Goal: Navigation & Orientation: Find specific page/section

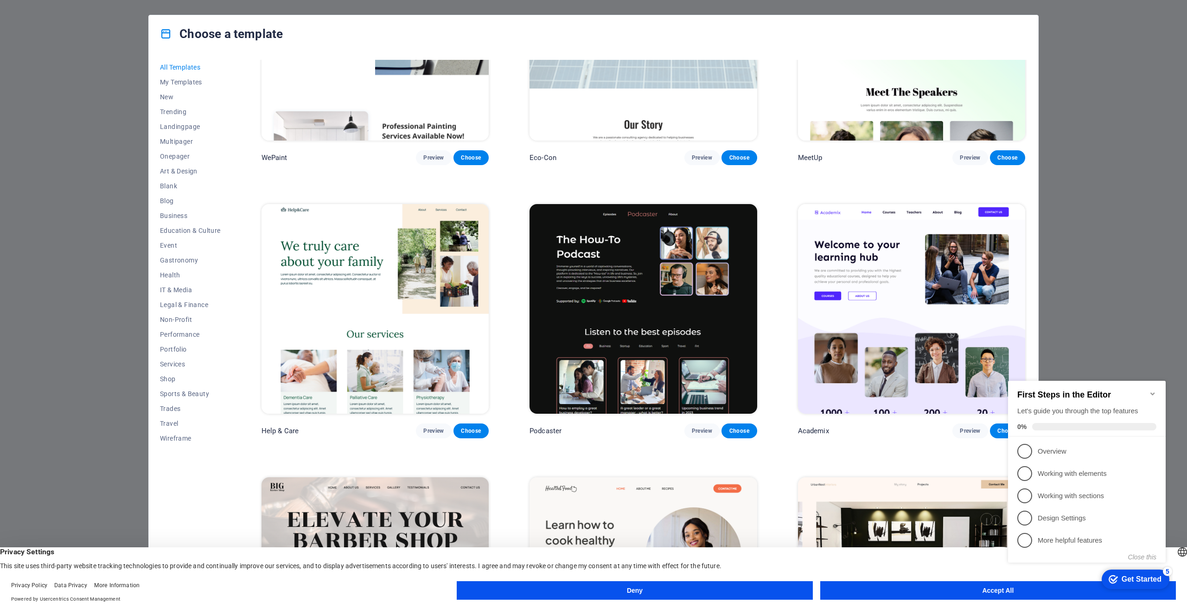
scroll to position [1222, 0]
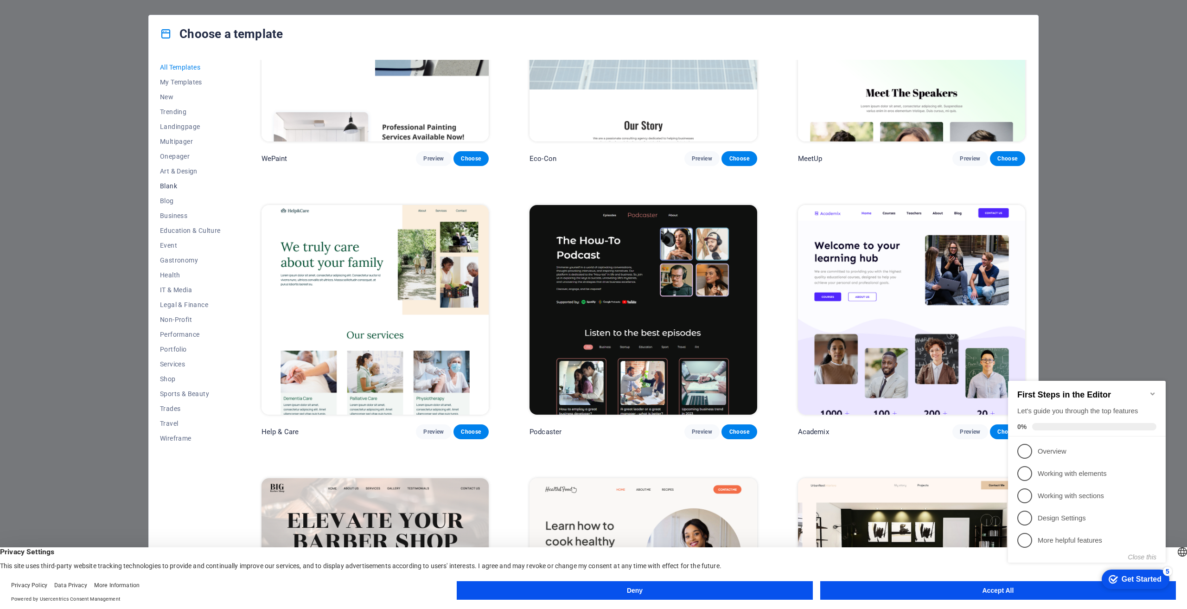
click at [169, 185] on span "Blank" at bounding box center [190, 185] width 61 height 7
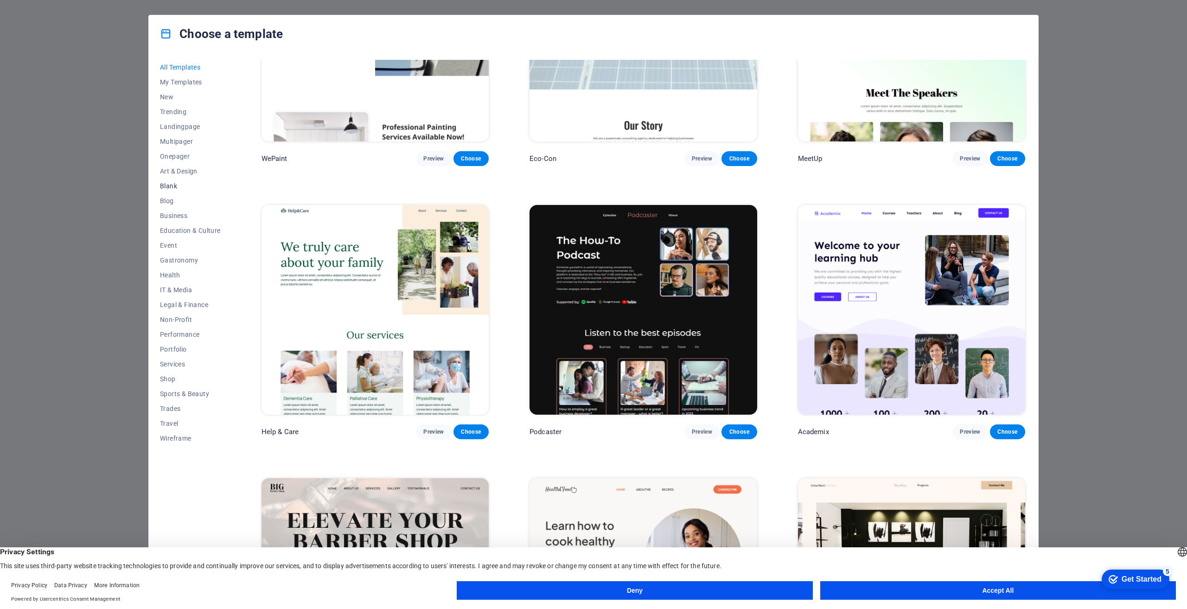
scroll to position [0, 0]
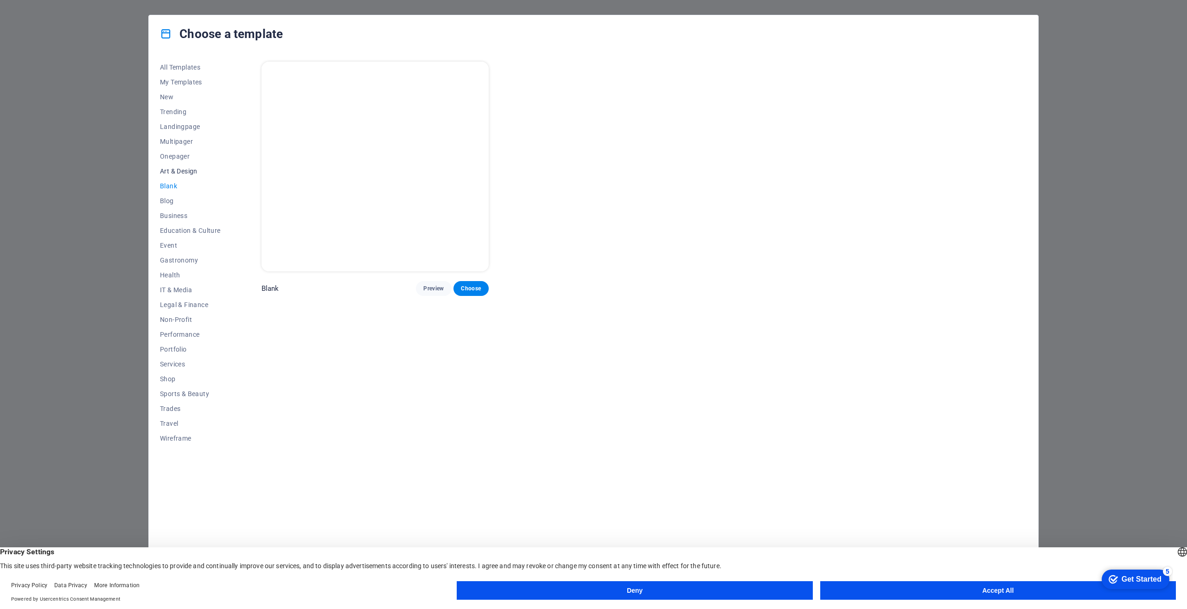
click at [183, 171] on span "Art & Design" at bounding box center [190, 170] width 61 height 7
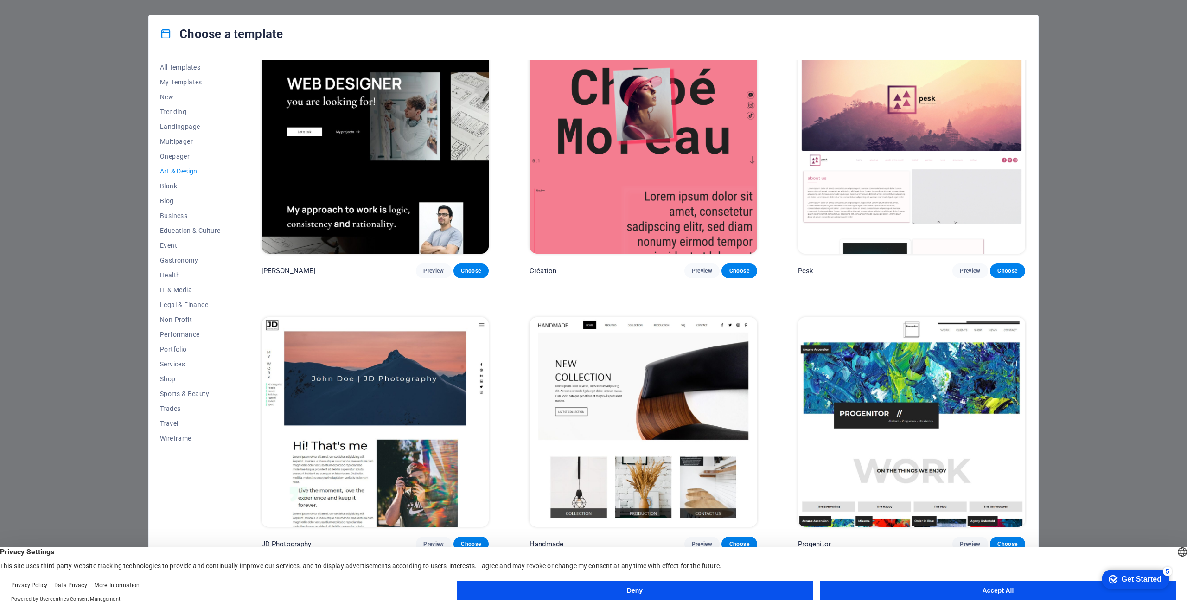
scroll to position [46, 0]
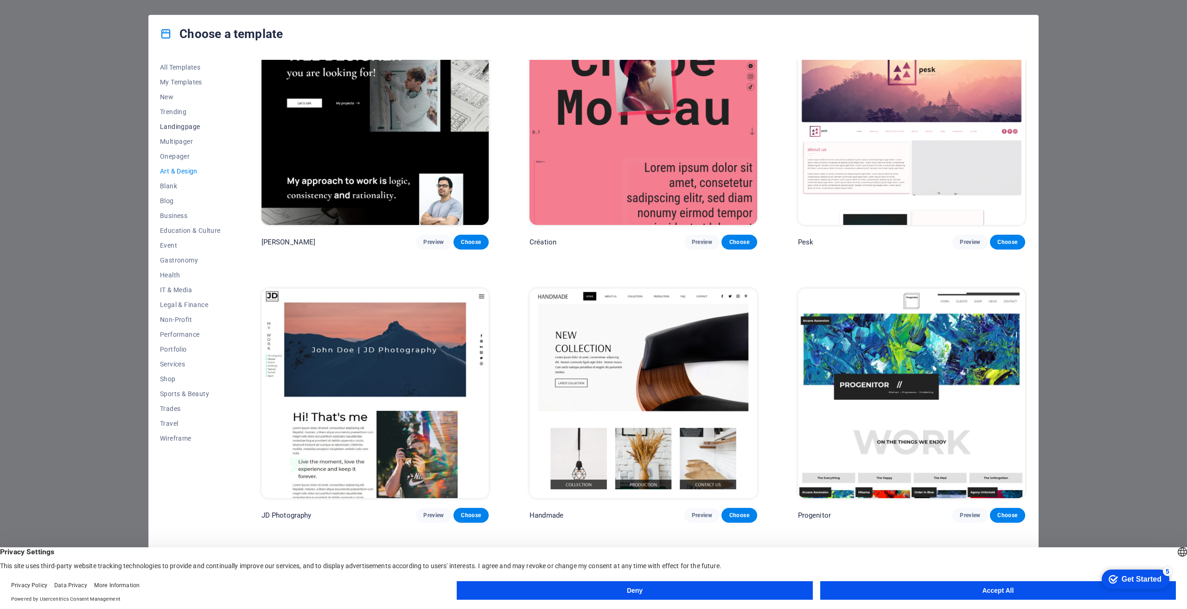
click at [180, 127] on span "Landingpage" at bounding box center [190, 126] width 61 height 7
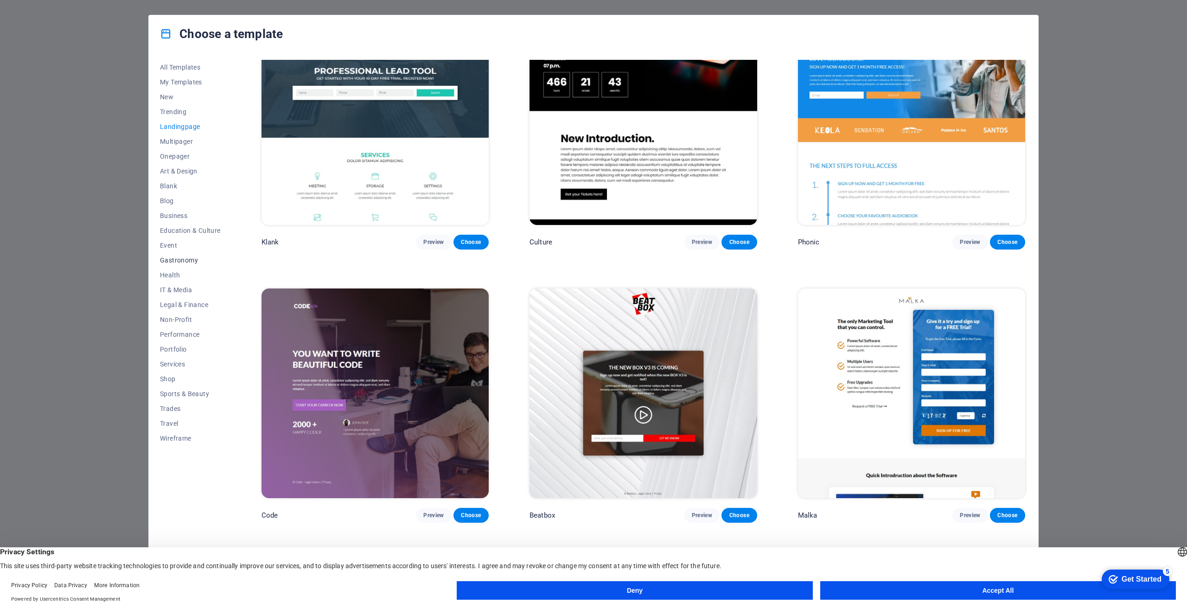
click at [190, 263] on span "Gastronomy" at bounding box center [190, 259] width 61 height 7
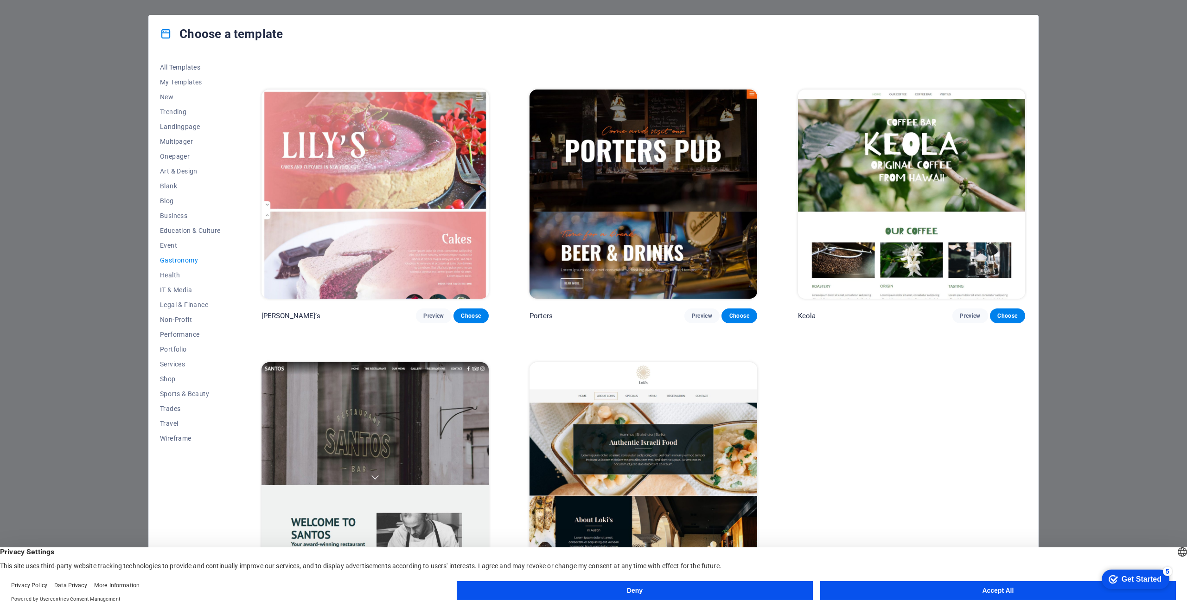
scroll to position [1073, 0]
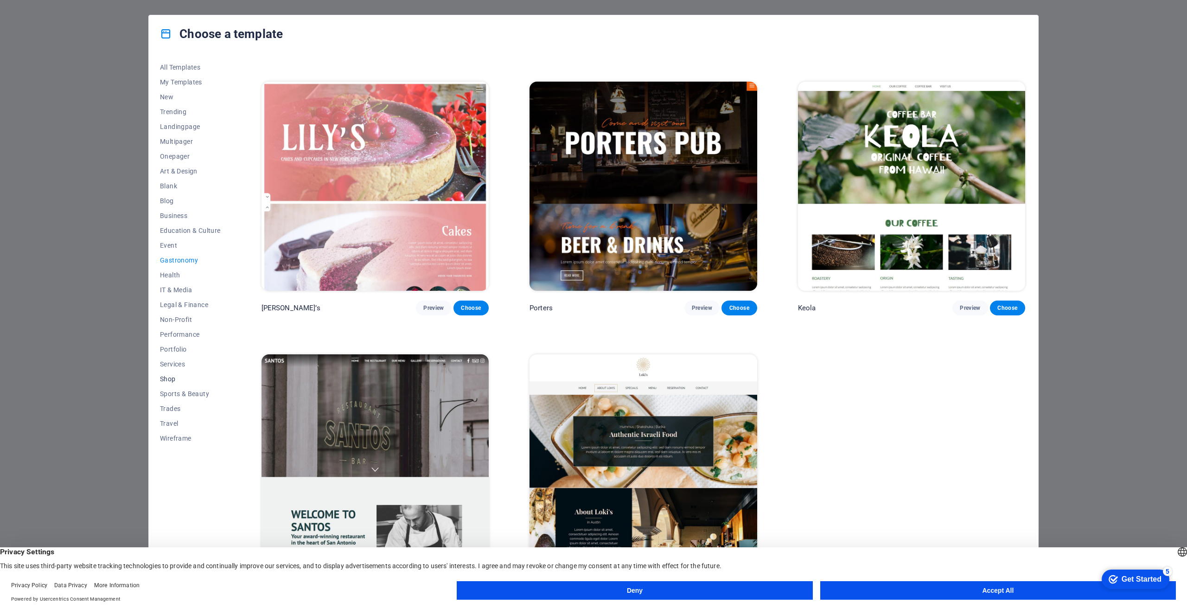
click at [163, 379] on span "Shop" at bounding box center [190, 378] width 61 height 7
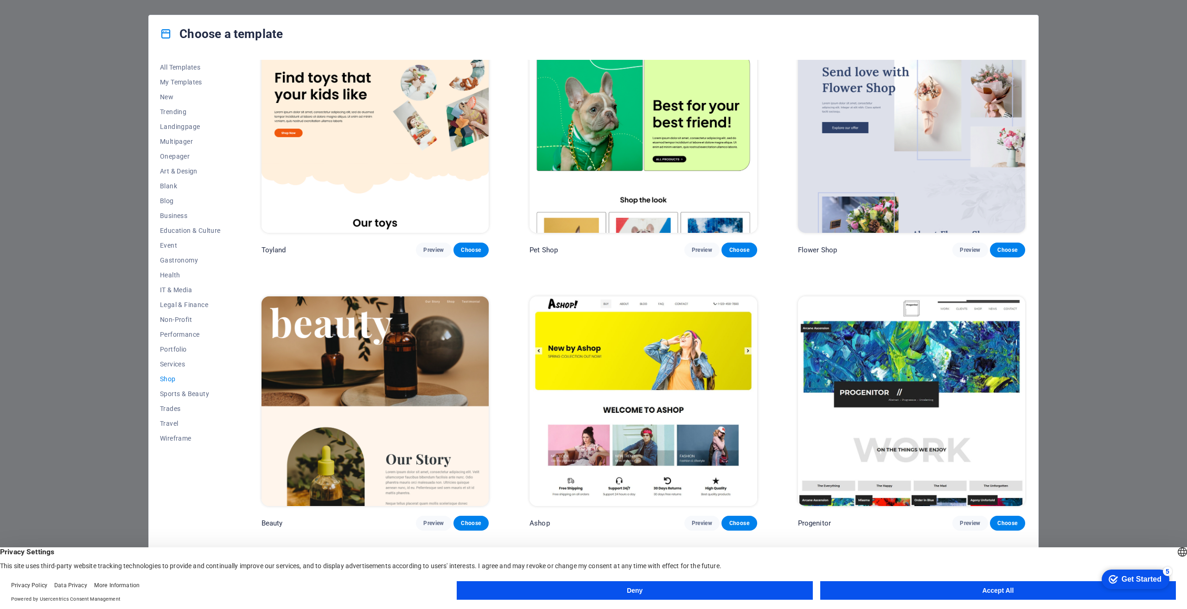
scroll to position [325, 0]
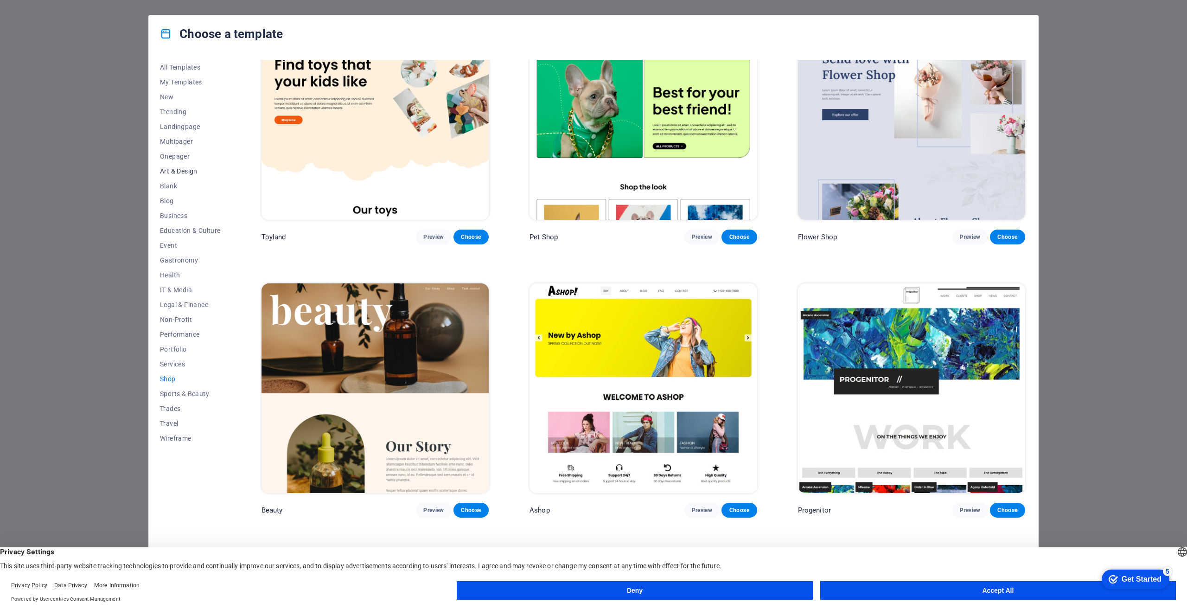
click at [174, 175] on button "Art & Design" at bounding box center [190, 171] width 61 height 15
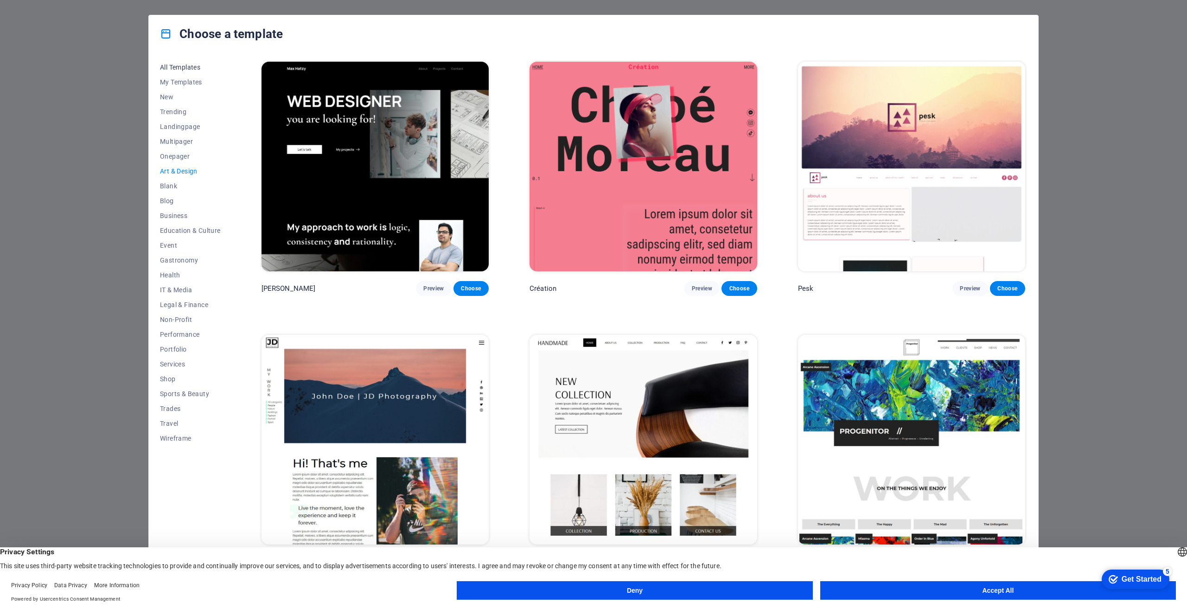
click at [184, 61] on button "All Templates" at bounding box center [190, 67] width 61 height 15
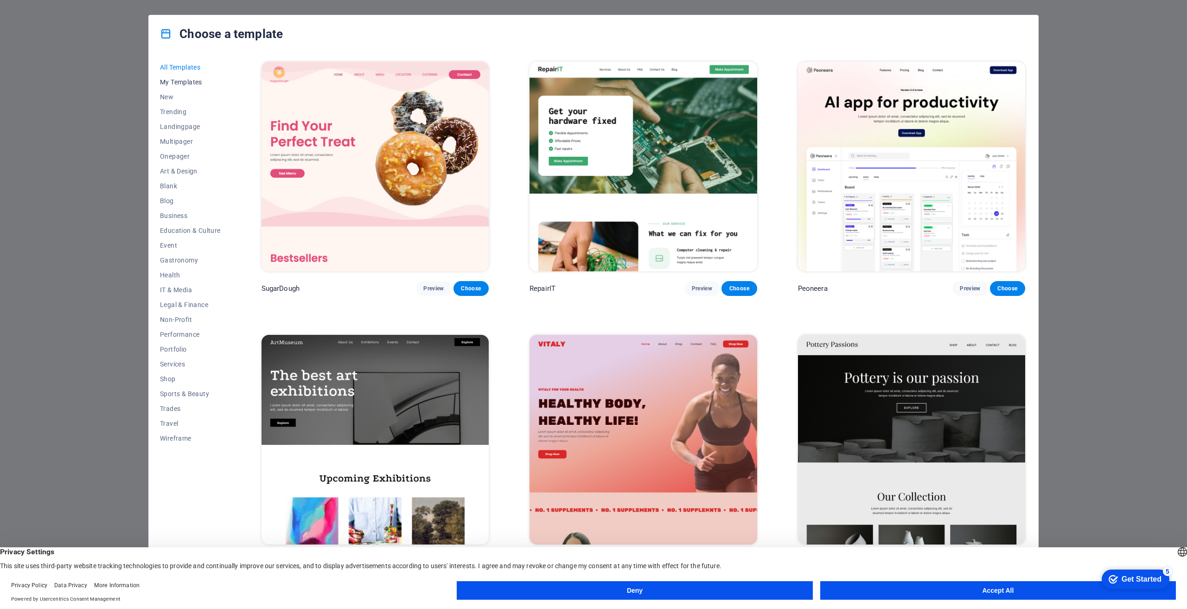
click at [183, 81] on span "My Templates" at bounding box center [190, 81] width 61 height 7
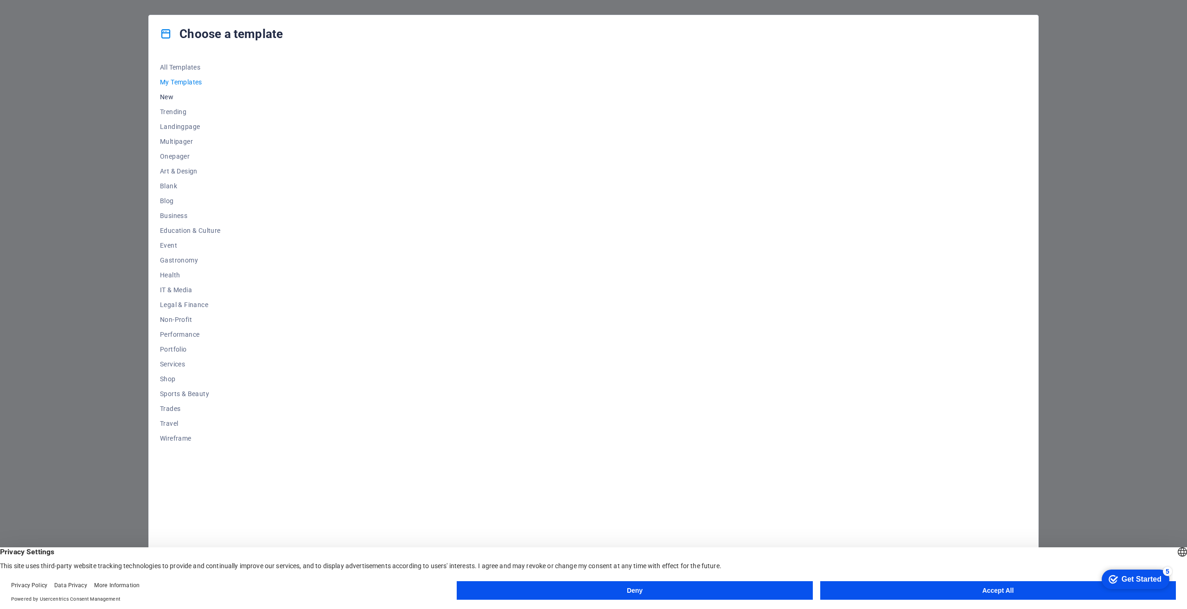
click at [174, 102] on button "New" at bounding box center [190, 97] width 61 height 15
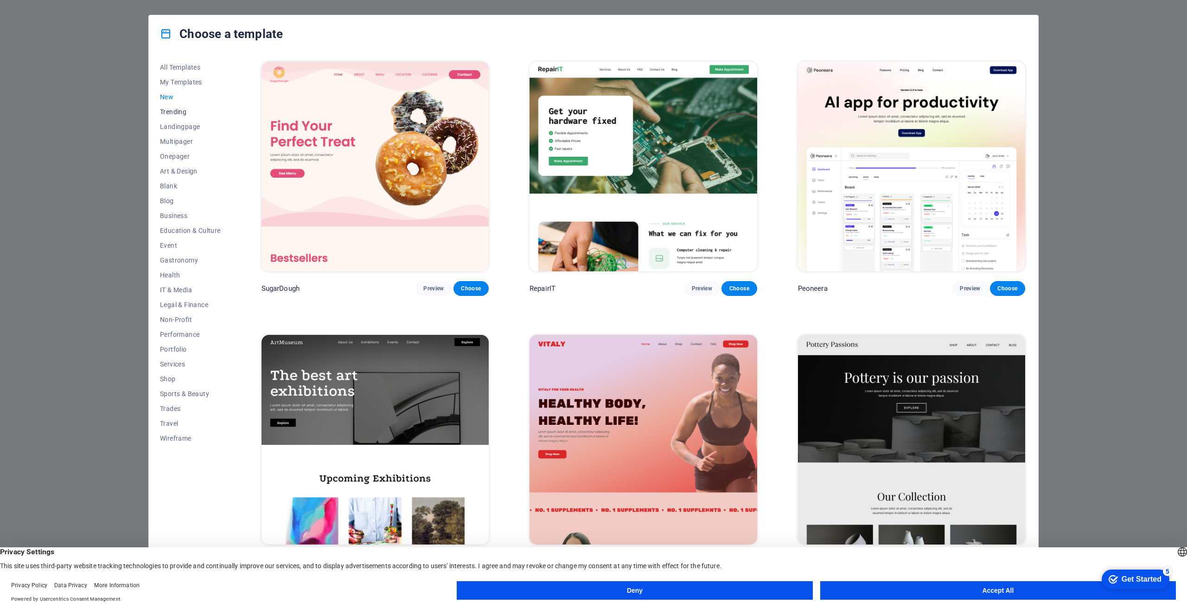
click at [179, 109] on span "Trending" at bounding box center [190, 111] width 61 height 7
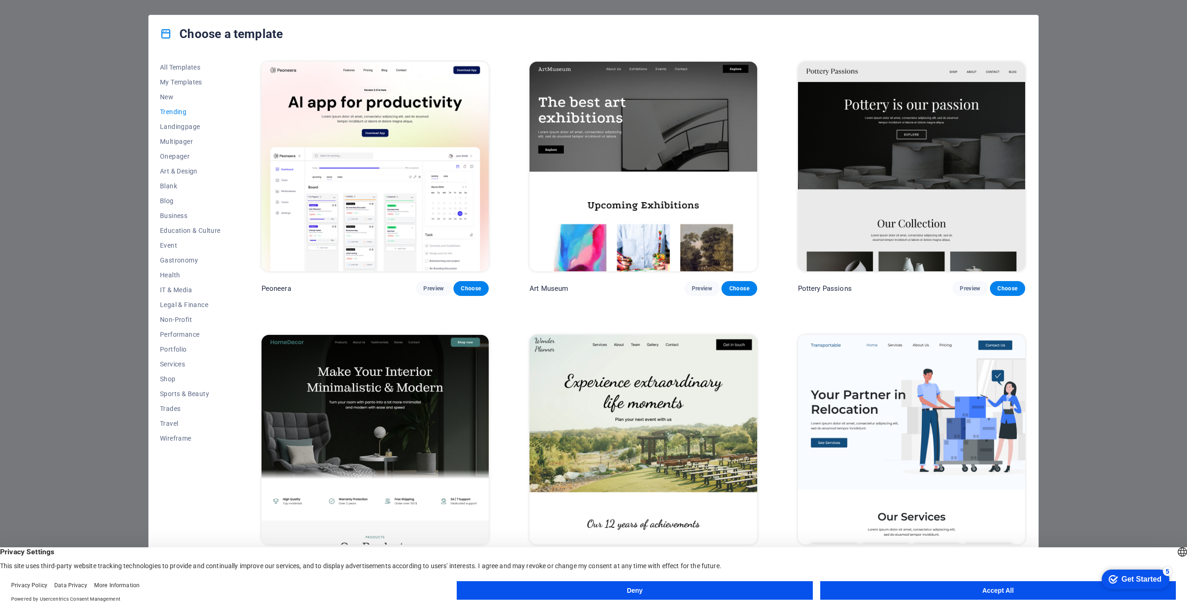
click at [1091, 280] on div "Choose a template All Templates My Templates New Trending Landingpage Multipage…" at bounding box center [593, 304] width 1187 height 609
click at [392, 184] on img at bounding box center [375, 167] width 227 height 210
